Goal: Find specific page/section: Find specific page/section

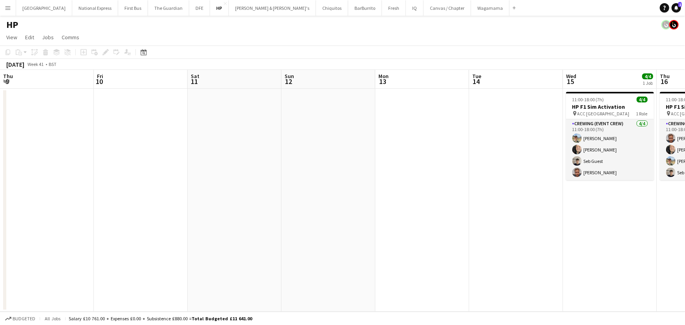
scroll to position [0, 172]
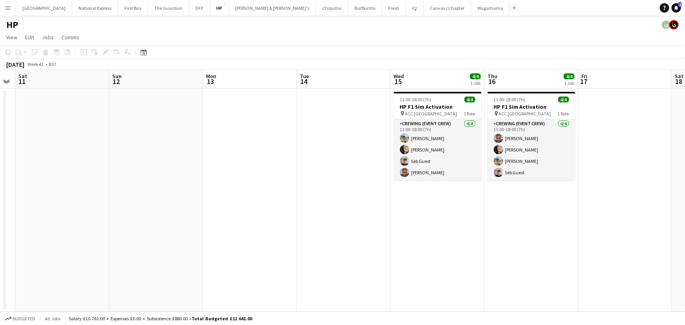
click at [511, 7] on button "Add" at bounding box center [514, 8] width 6 height 6
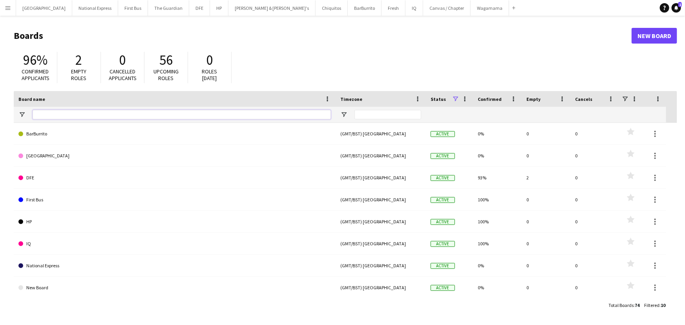
click at [81, 115] on input "Board name Filter Input" at bounding box center [182, 114] width 298 height 9
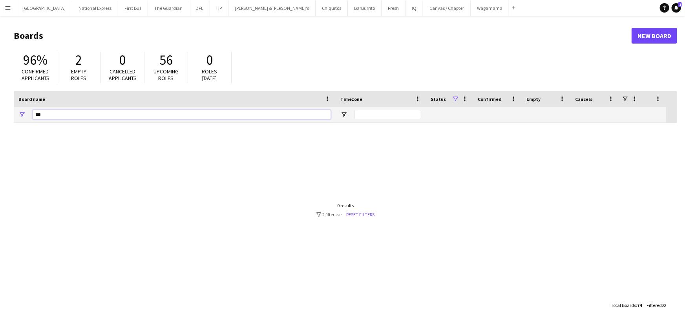
type input "***"
click at [9, 8] on app-icon "Menu" at bounding box center [8, 8] width 6 height 6
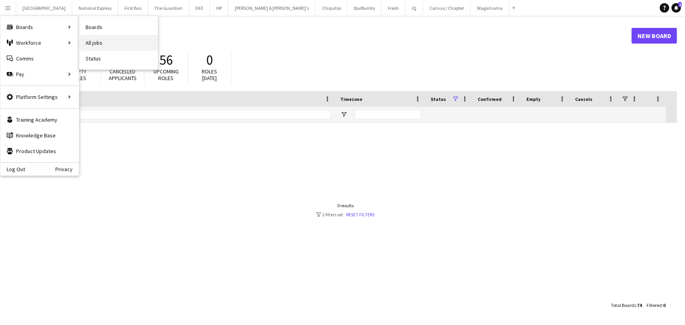
click at [114, 42] on link "All jobs" at bounding box center [118, 43] width 79 height 16
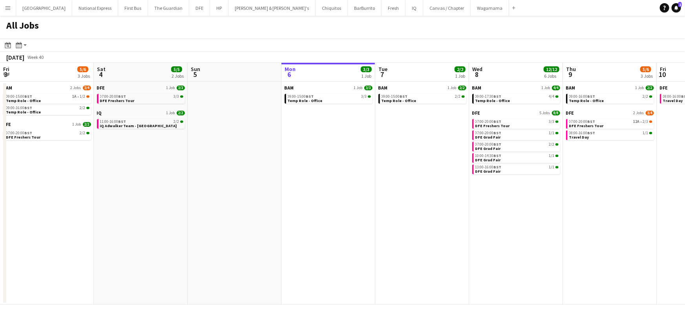
scroll to position [0, 188]
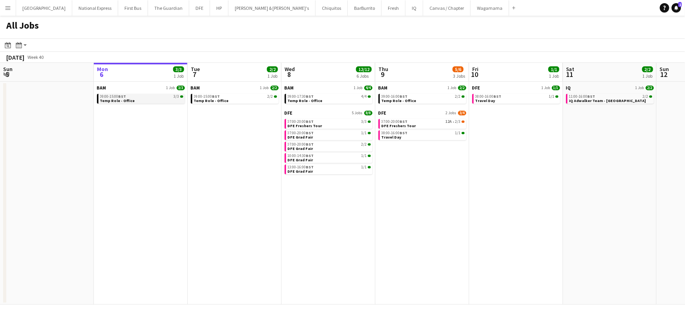
click at [144, 99] on link "09:00-15:00 BST 3/3 Temp Role - Office" at bounding box center [141, 98] width 83 height 9
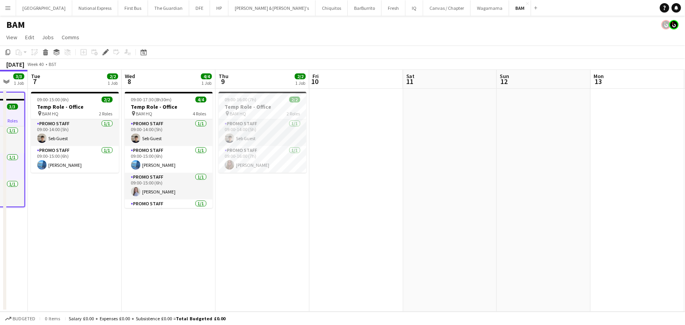
scroll to position [0, 222]
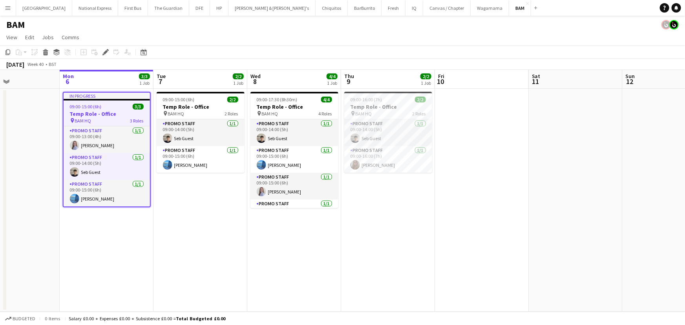
drag, startPoint x: 346, startPoint y: 206, endPoint x: 206, endPoint y: 208, distance: 139.4
click at [206, 208] on app-calendar-viewport "Fri 3 3/4 2 Jobs Sat 4 Sun 5 Mon 6 3/3 1 Job Tue 7 2/2 1 Job Wed 8 4/4 1 Job Th…" at bounding box center [342, 191] width 685 height 242
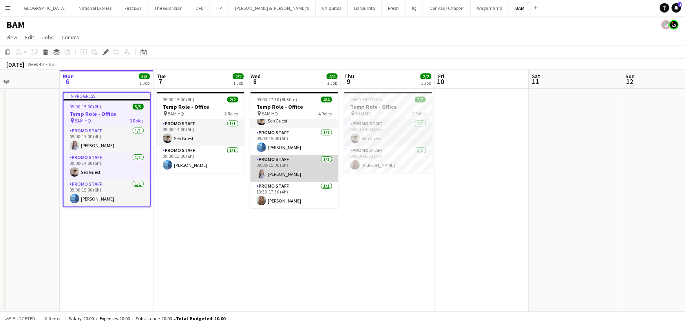
scroll to position [0, 0]
